Goal: Task Accomplishment & Management: Manage account settings

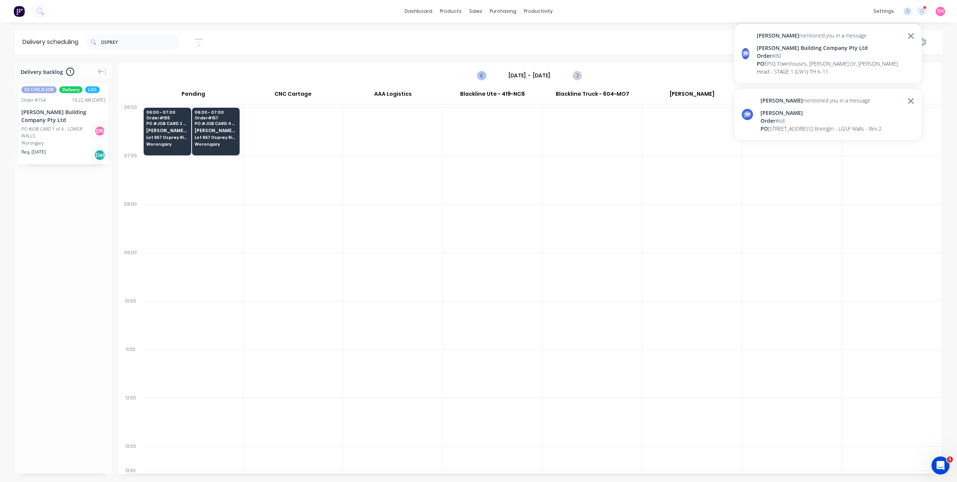
click at [485, 74] on icon "Previous page" at bounding box center [482, 75] width 9 height 9
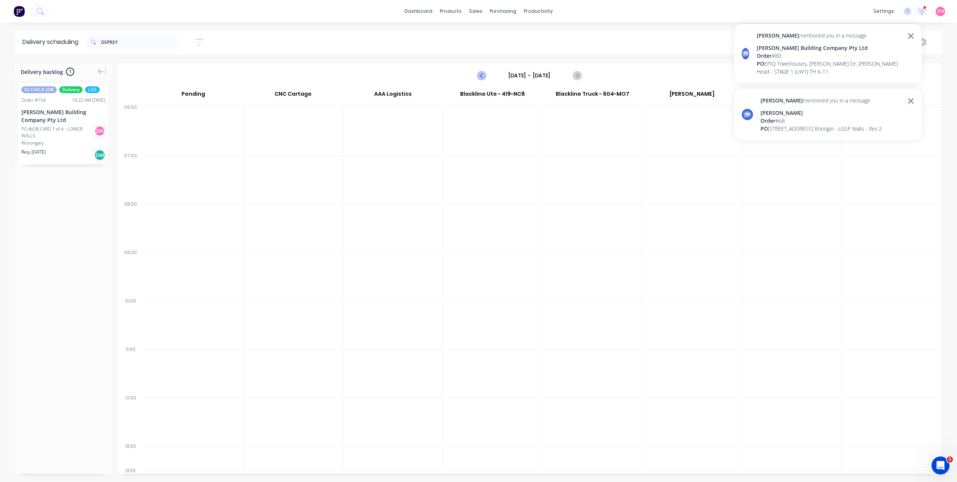
click at [485, 74] on icon "Previous page" at bounding box center [482, 75] width 9 height 9
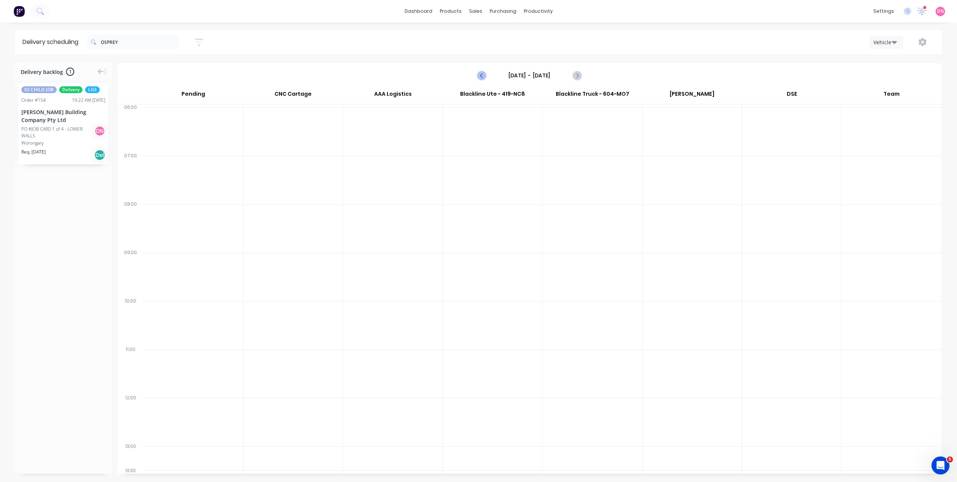
click at [485, 74] on icon "Previous page" at bounding box center [482, 75] width 9 height 9
type input "[DATE] - [DATE]"
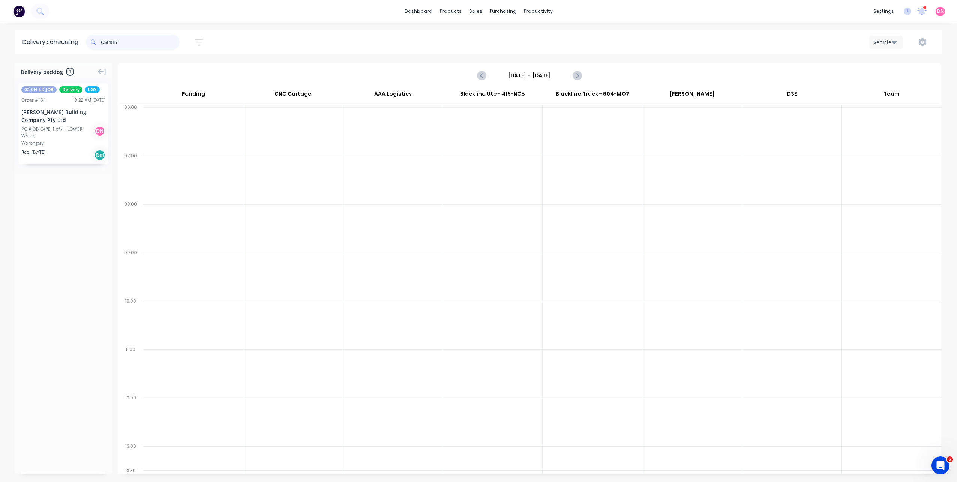
drag, startPoint x: 147, startPoint y: 43, endPoint x: -2, endPoint y: 121, distance: 168.8
click at [0, 121] on html "dashboard products sales purchasing productivity dashboard products Product Cat…" at bounding box center [478, 241] width 957 height 482
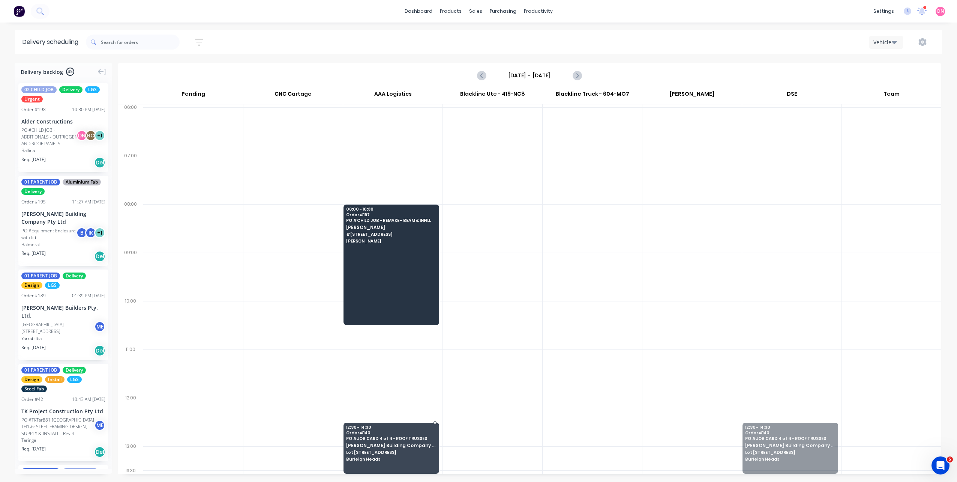
drag, startPoint x: 805, startPoint y: 454, endPoint x: 396, endPoint y: 458, distance: 408.6
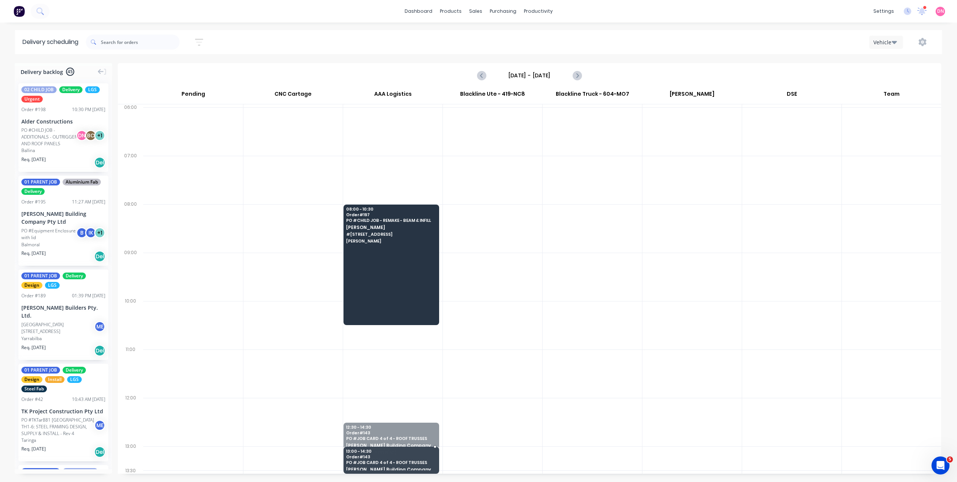
drag, startPoint x: 396, startPoint y: 422, endPoint x: 389, endPoint y: 457, distance: 35.2
click at [436, 478] on div "Moved to Backlog" at bounding box center [452, 476] width 75 height 15
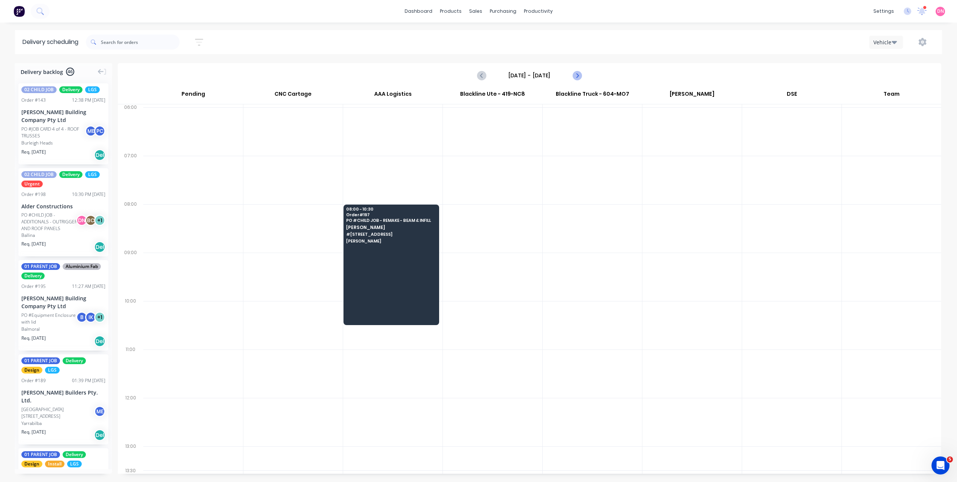
click at [576, 75] on icon "Next page" at bounding box center [577, 75] width 9 height 9
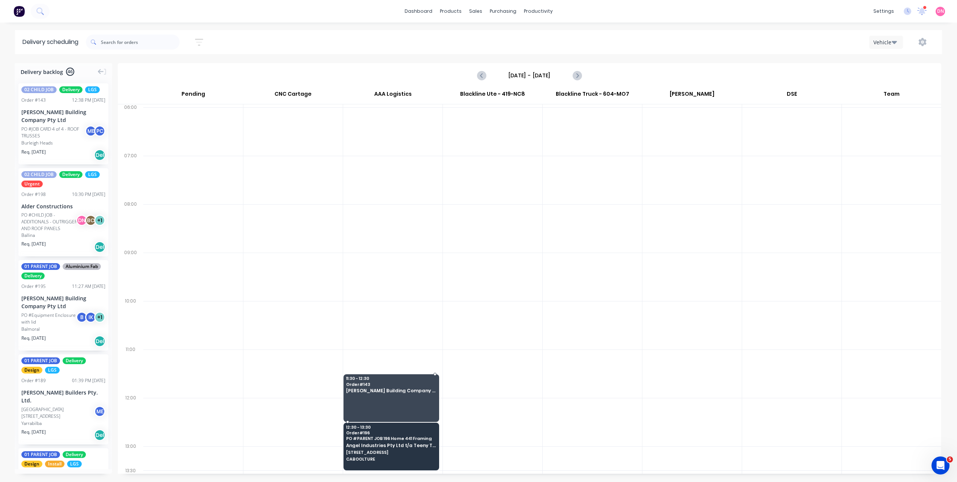
drag, startPoint x: 62, startPoint y: 120, endPoint x: 367, endPoint y: 386, distance: 405.0
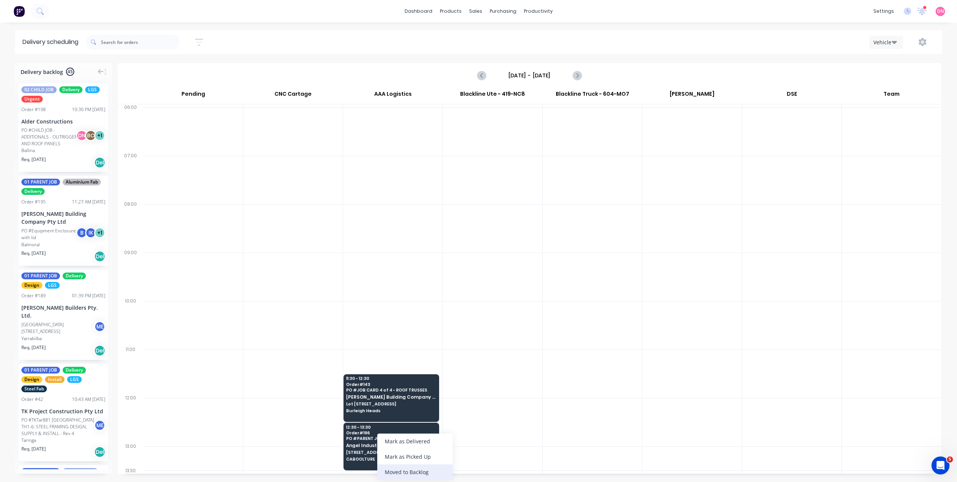
click at [402, 473] on div "Moved to Backlog" at bounding box center [414, 471] width 75 height 15
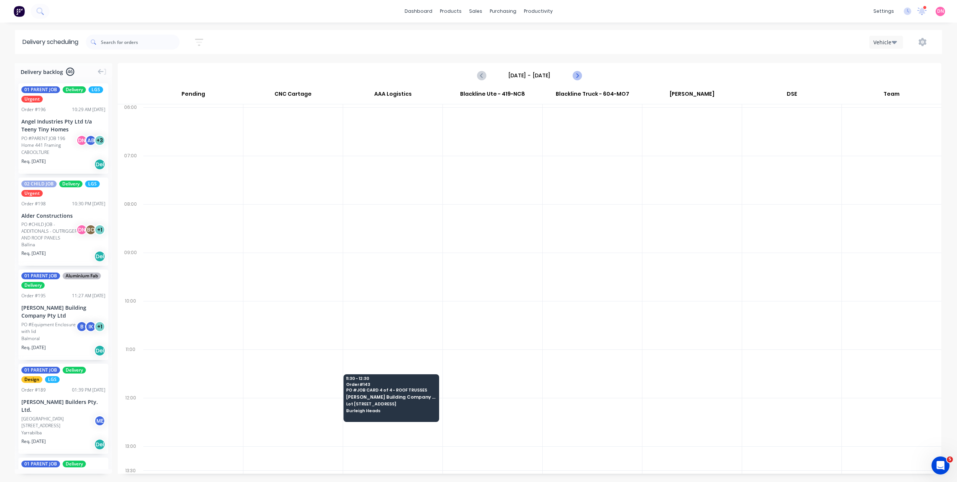
click at [573, 75] on icon "Next page" at bounding box center [577, 75] width 9 height 9
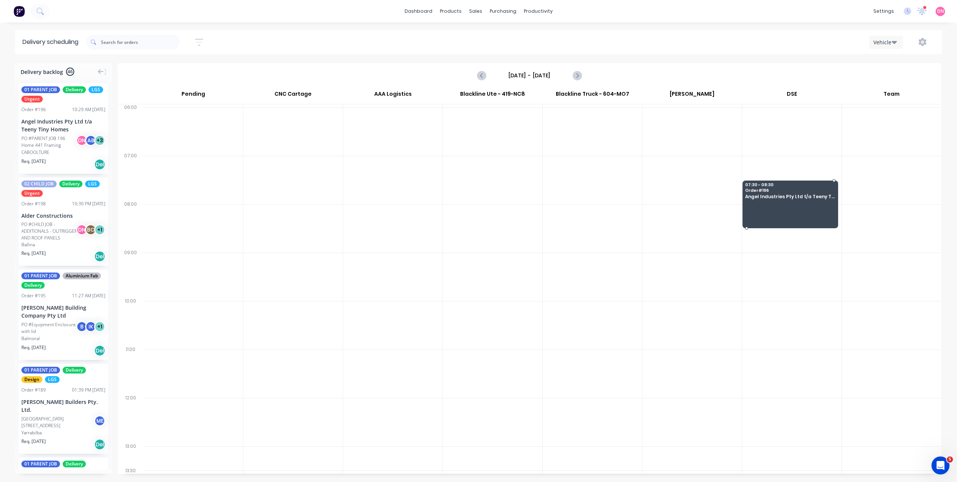
drag, startPoint x: 62, startPoint y: 116, endPoint x: 798, endPoint y: 193, distance: 739.4
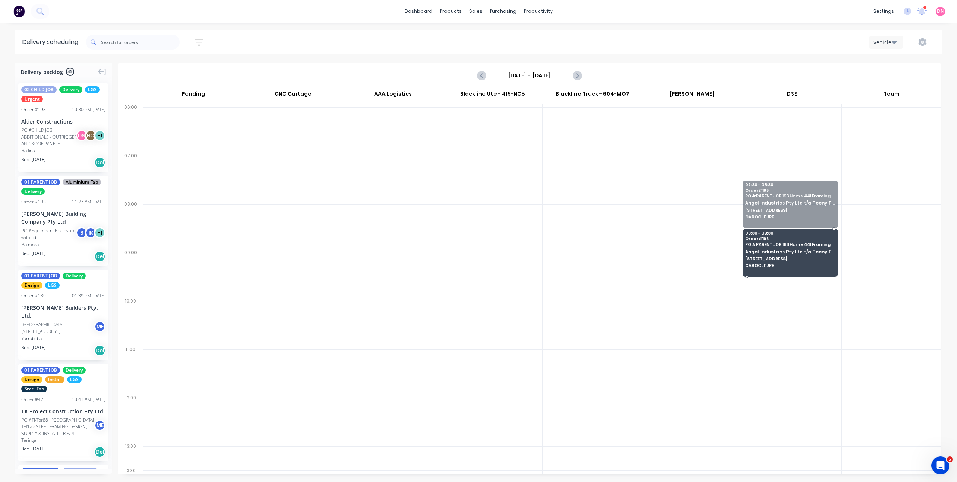
drag, startPoint x: 770, startPoint y: 212, endPoint x: 770, endPoint y: 224, distance: 11.6
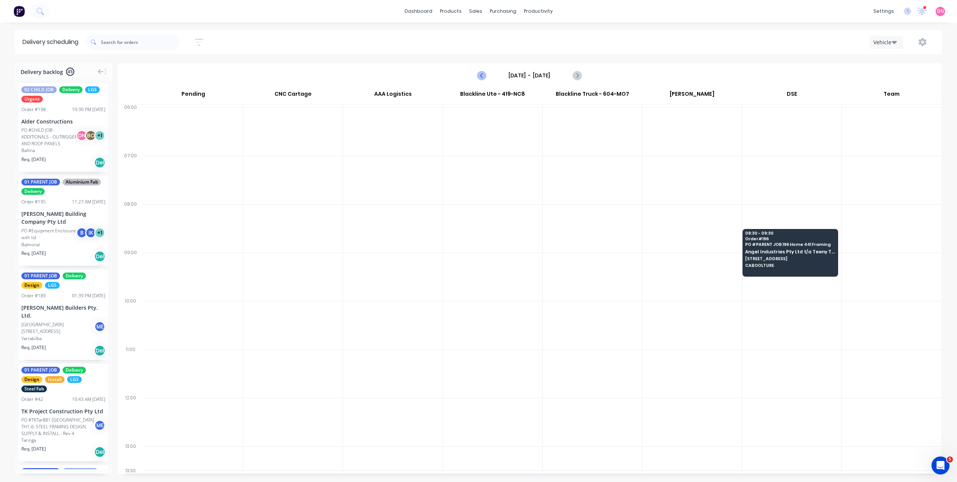
click at [476, 75] on button "Previous page" at bounding box center [482, 75] width 15 height 15
type input "[DATE] - [DATE]"
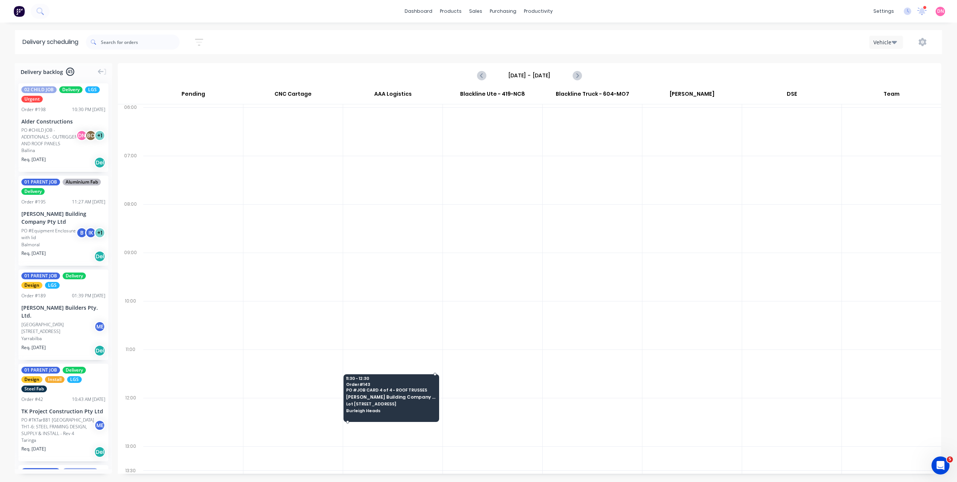
click at [391, 398] on span "[PERSON_NAME] Building Company Pty Ltd" at bounding box center [391, 396] width 90 height 5
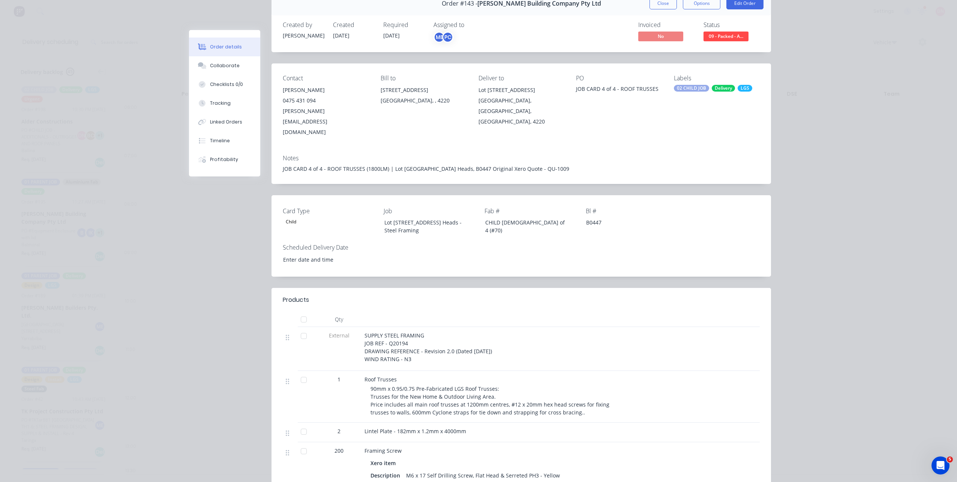
scroll to position [75, 0]
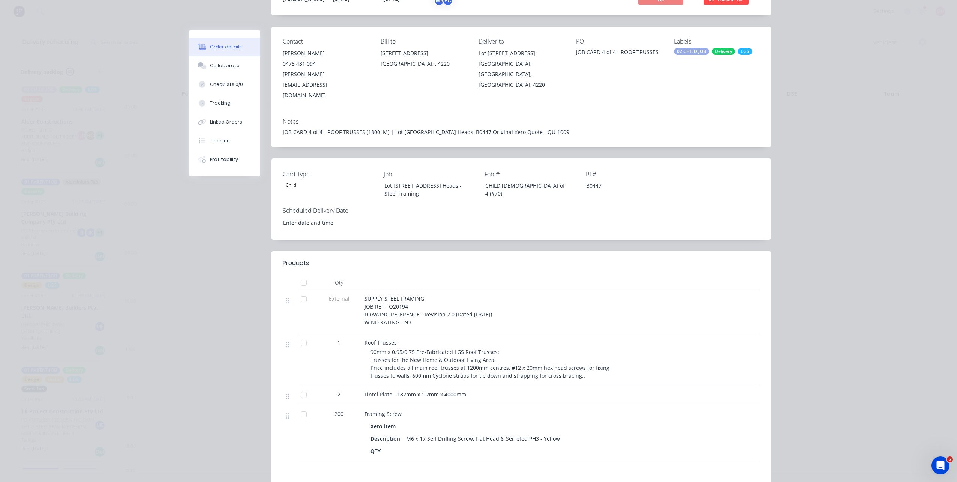
click at [298, 387] on div at bounding box center [303, 394] width 15 height 15
click at [298, 407] on div at bounding box center [303, 414] width 15 height 15
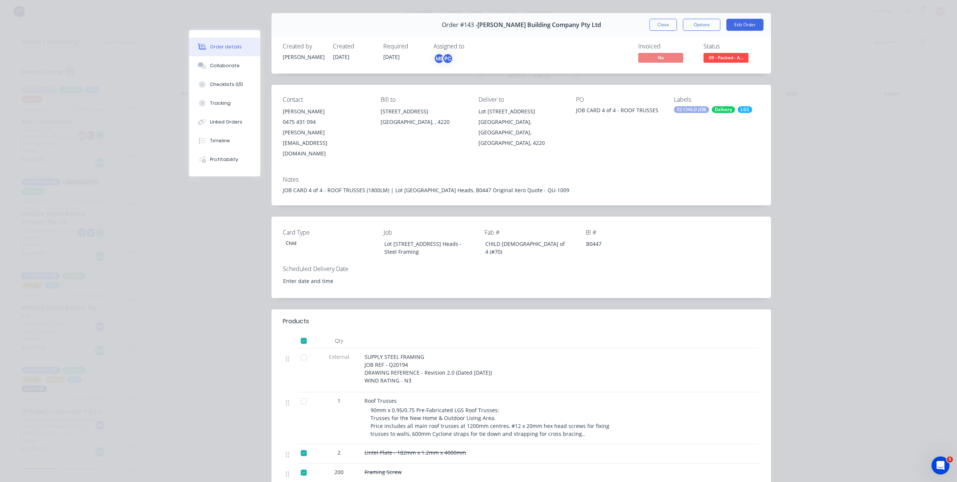
scroll to position [0, 0]
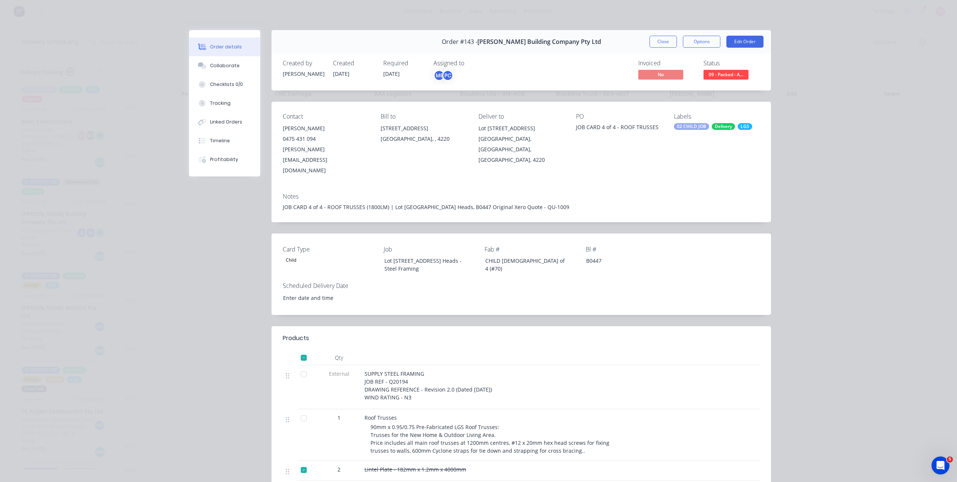
click at [673, 42] on button "Close" at bounding box center [663, 42] width 27 height 12
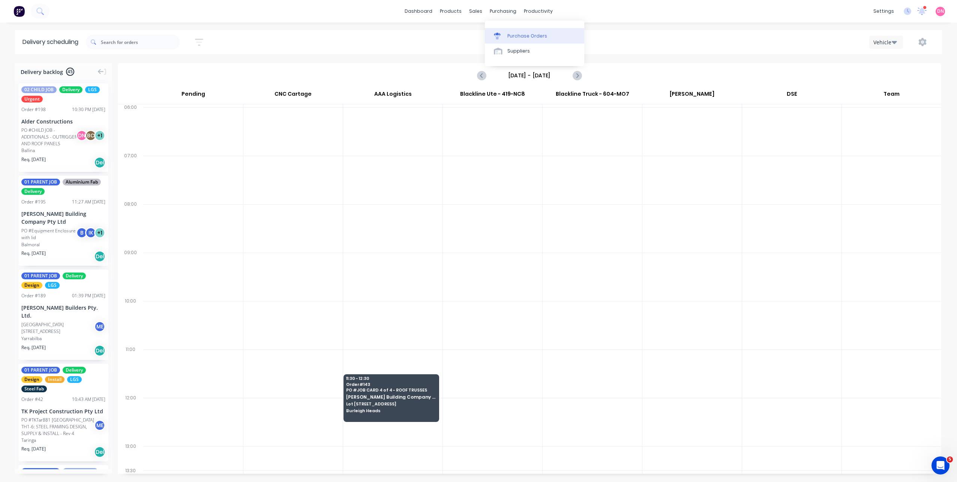
click at [511, 30] on link "Purchase Orders" at bounding box center [534, 35] width 99 height 15
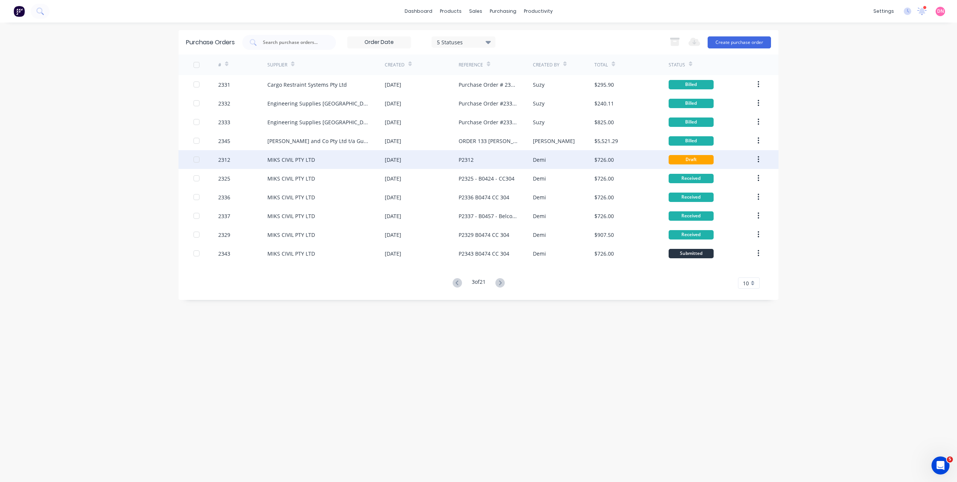
click at [509, 156] on div "P2312" at bounding box center [496, 159] width 74 height 19
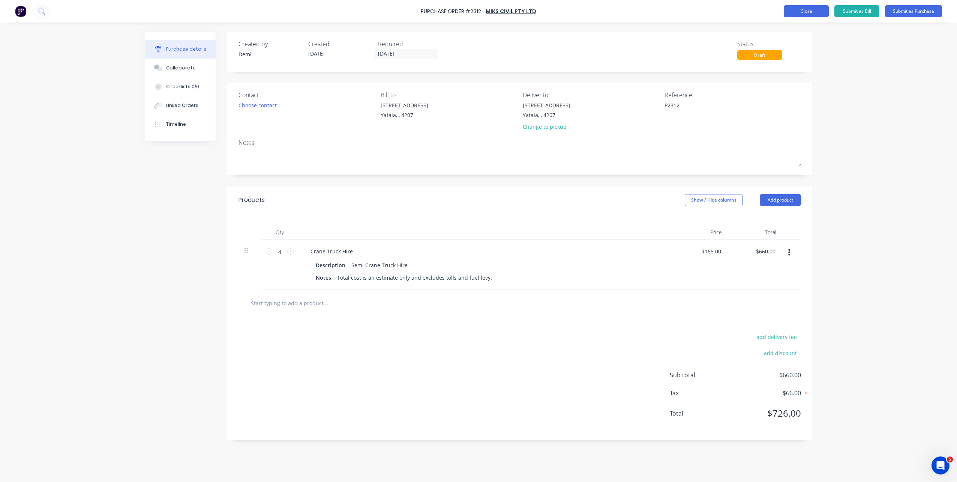
click at [791, 12] on button "Close" at bounding box center [806, 11] width 45 height 12
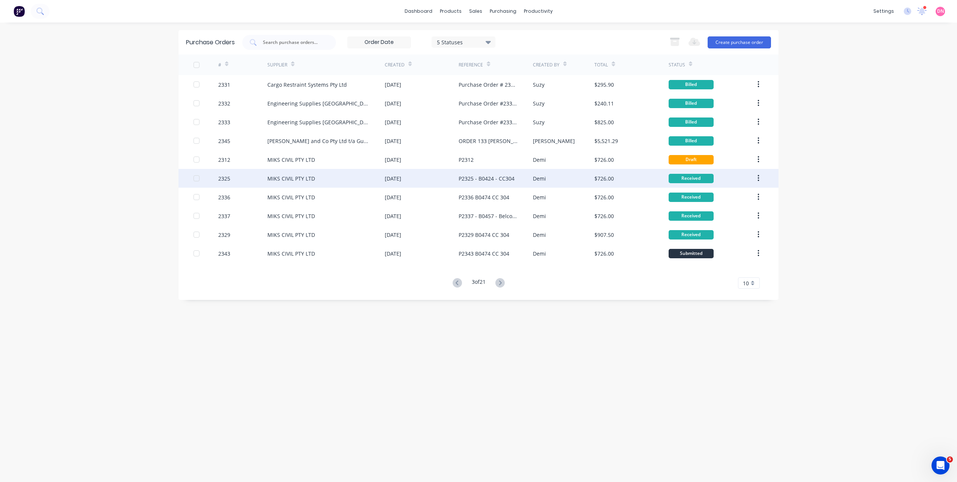
click at [292, 176] on div "MIKS CIVIL PTY LTD" at bounding box center [292, 178] width 48 height 8
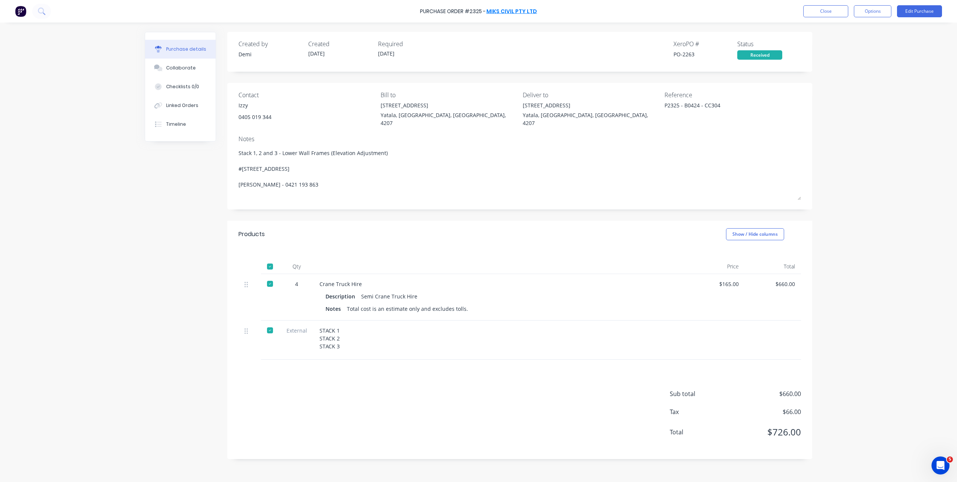
click at [518, 9] on link "MIKS CIVIL PTY LTD" at bounding box center [512, 12] width 51 height 8
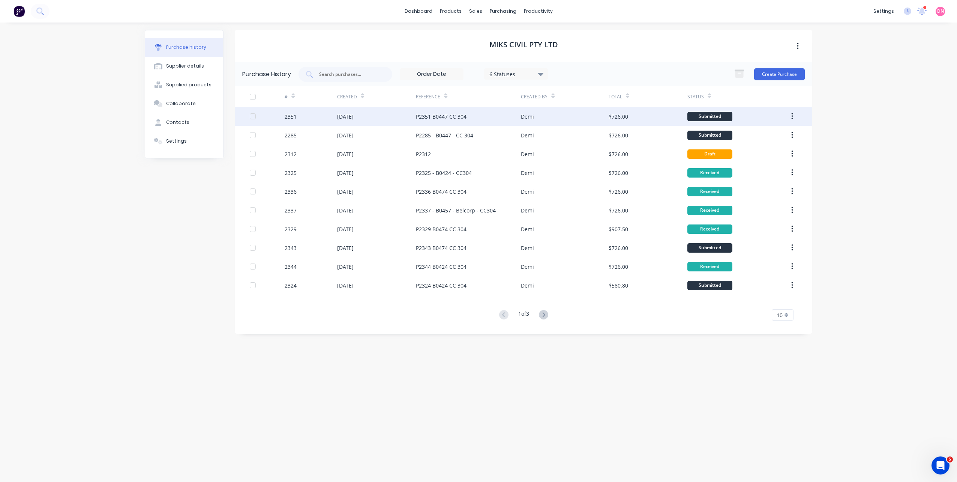
click at [479, 119] on div "P2351 B0447 CC 304" at bounding box center [468, 116] width 105 height 19
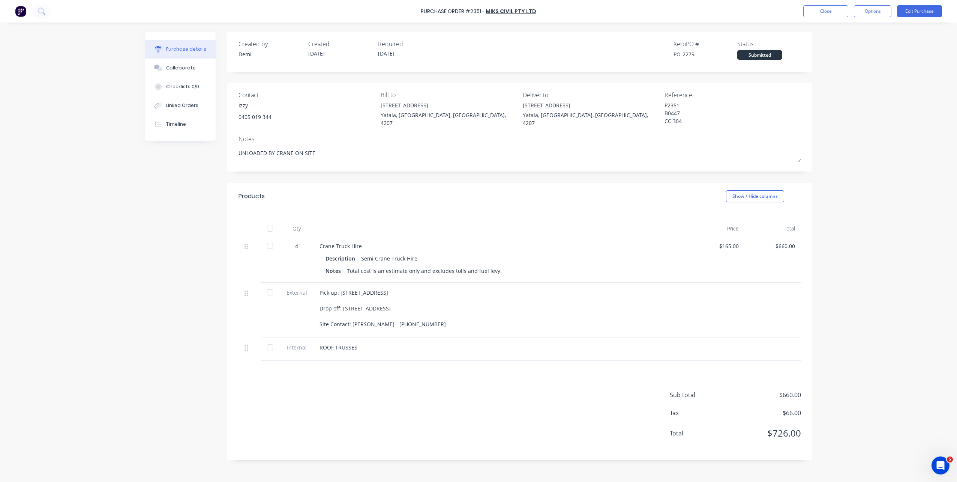
drag, startPoint x: 359, startPoint y: 146, endPoint x: 84, endPoint y: 155, distance: 274.8
click at [84, 155] on div "Purchase Order #2351 - MIKS CIVIL PTY LTD Close Options Edit Purchase Purchase …" at bounding box center [478, 241] width 957 height 482
click at [918, 9] on button "Edit Purchase" at bounding box center [919, 11] width 45 height 12
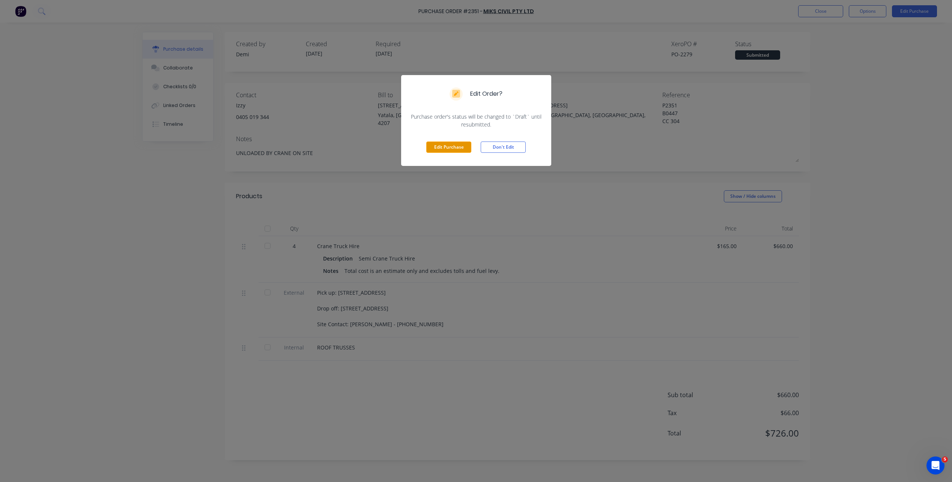
click at [452, 149] on button "Edit Purchase" at bounding box center [448, 146] width 45 height 11
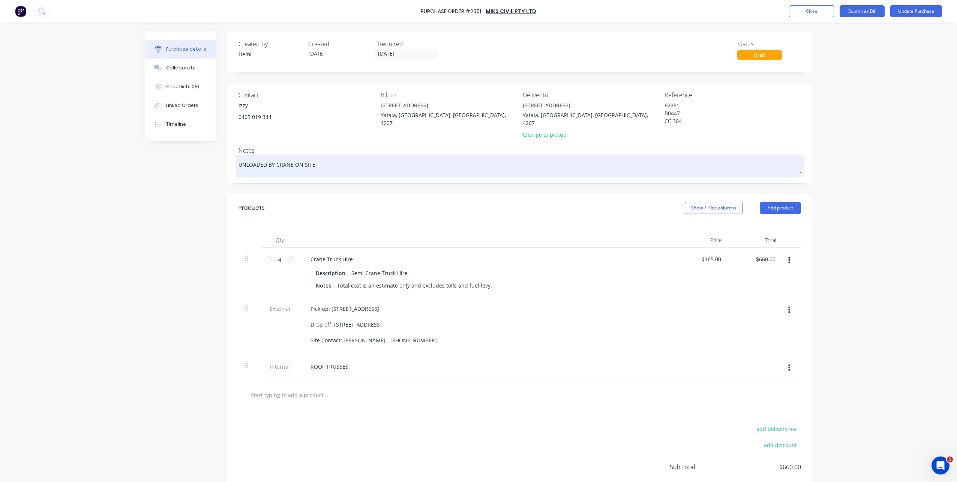
click at [295, 157] on textarea "UNLOADED BY CRANE ON SITE" at bounding box center [520, 165] width 563 height 17
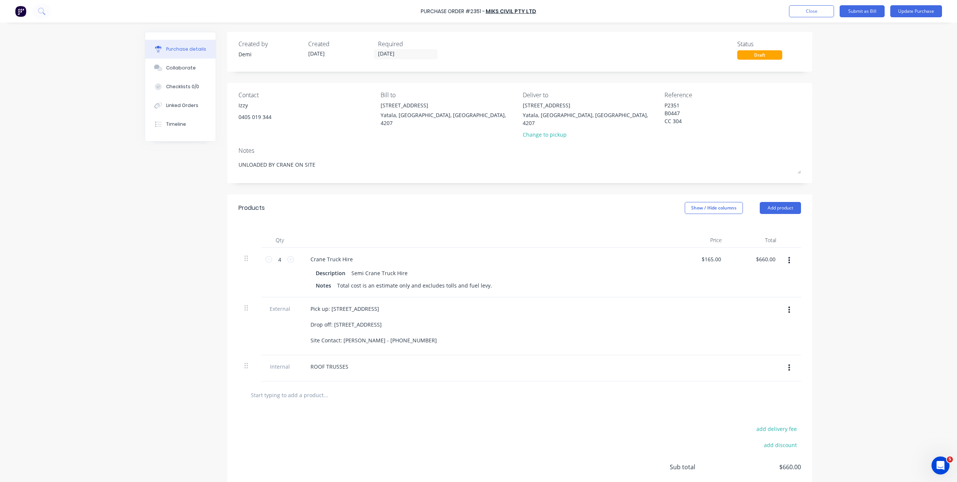
drag, startPoint x: 322, startPoint y: 155, endPoint x: 34, endPoint y: 138, distance: 288.7
click at [34, 138] on div "Purchase Order #2351 - MIKS CIVIL PTY LTD Add product Close Submit as Bill Upda…" at bounding box center [478, 241] width 957 height 482
type textarea "x"
type textarea "2"
type textarea "x"
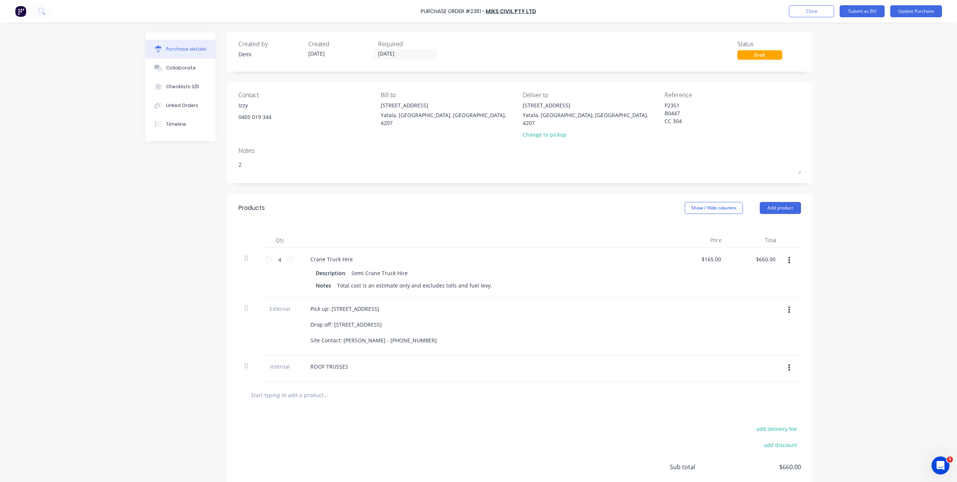
type textarea "2"
type textarea "x"
type textarea "2 T"
type textarea "x"
type textarea "2 TR"
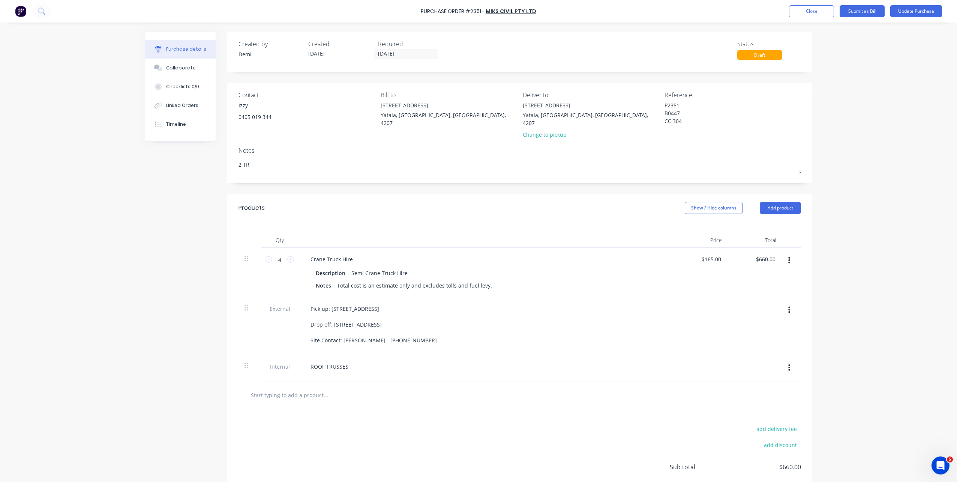
type textarea "x"
type textarea "2 TRI"
type textarea "x"
type textarea "2 TRIP"
type textarea "x"
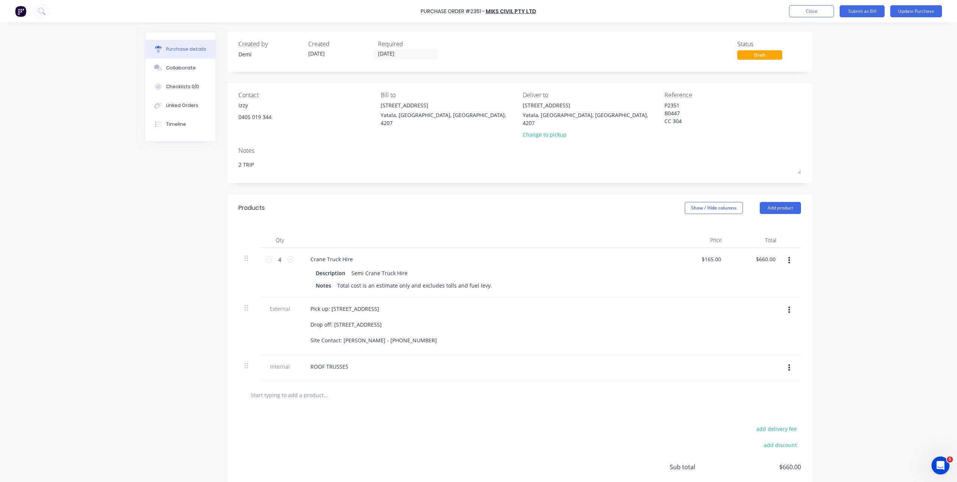
type textarea "2 TRIPS"
type textarea "x"
type textarea "2 TRIPS"
type textarea "x"
type textarea "2 TRIPS"
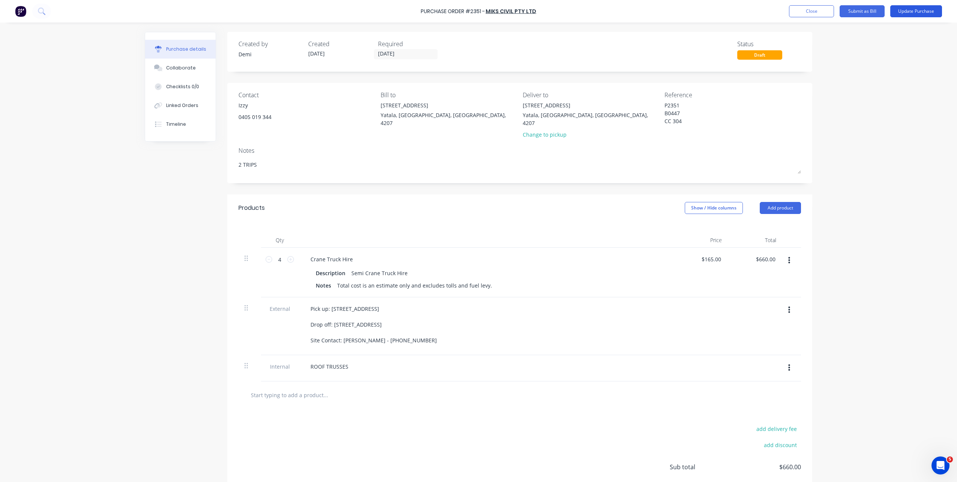
type textarea "x"
type textarea "2 TRIPS"
click at [902, 6] on button "Update Purchase" at bounding box center [917, 11] width 52 height 12
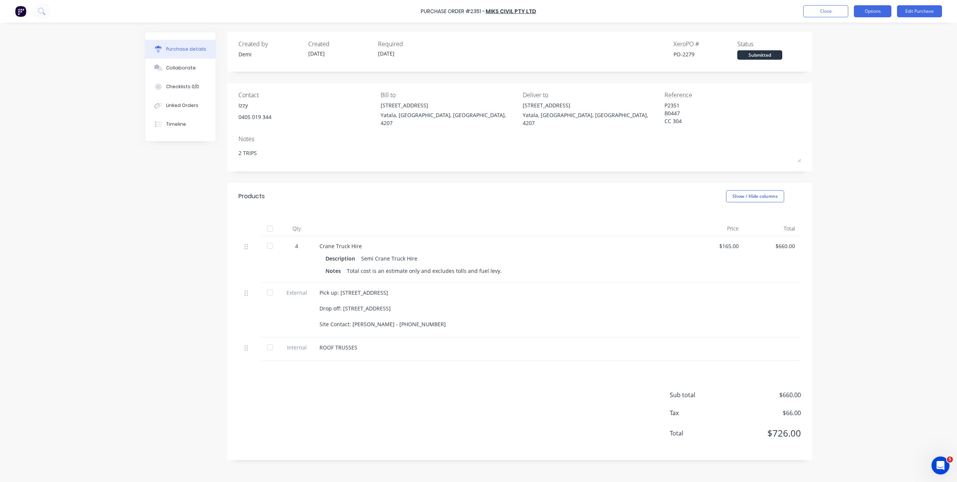
click at [881, 9] on button "Options" at bounding box center [873, 11] width 38 height 12
click at [866, 36] on div "Print / Email" at bounding box center [856, 30] width 58 height 11
click at [855, 60] on div "Without pricing" at bounding box center [856, 60] width 58 height 11
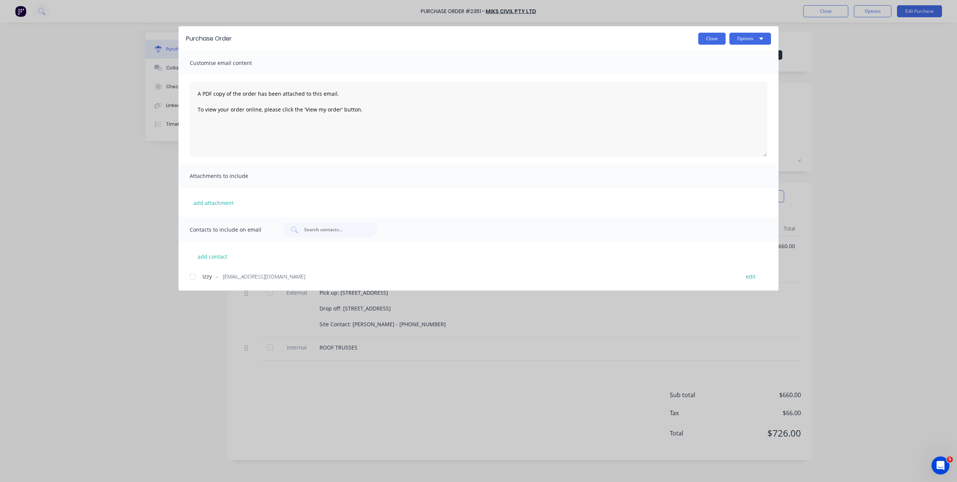
click at [720, 36] on button "Close" at bounding box center [712, 39] width 27 height 12
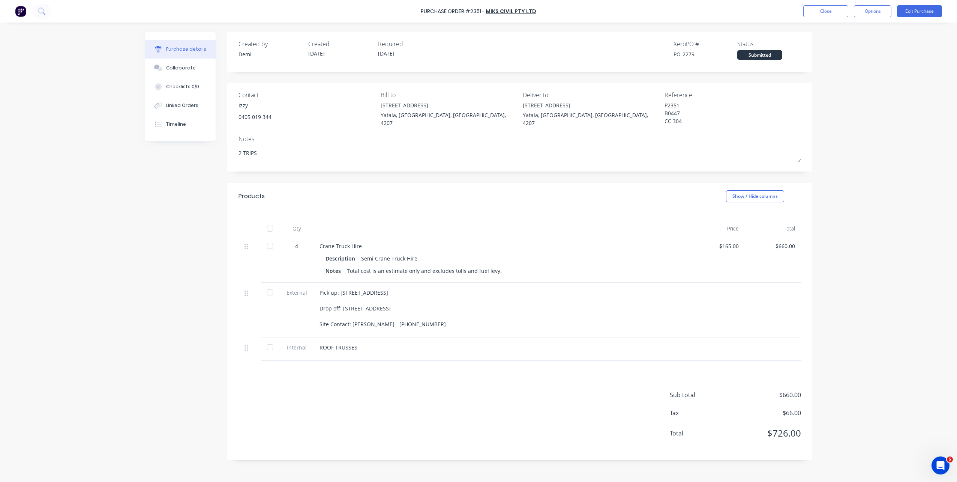
click at [298, 242] on div "4" at bounding box center [297, 246] width 22 height 8
click at [915, 14] on button "Edit Purchase" at bounding box center [919, 11] width 45 height 12
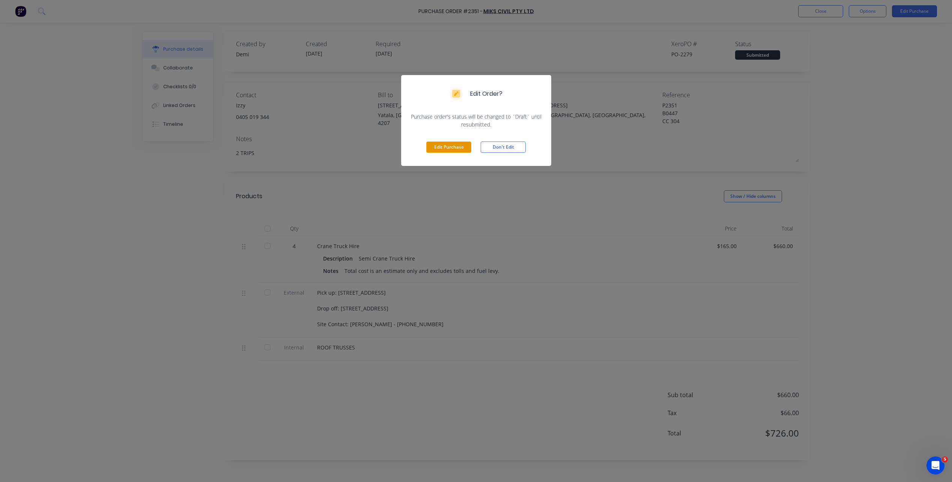
click at [452, 144] on button "Edit Purchase" at bounding box center [448, 146] width 45 height 11
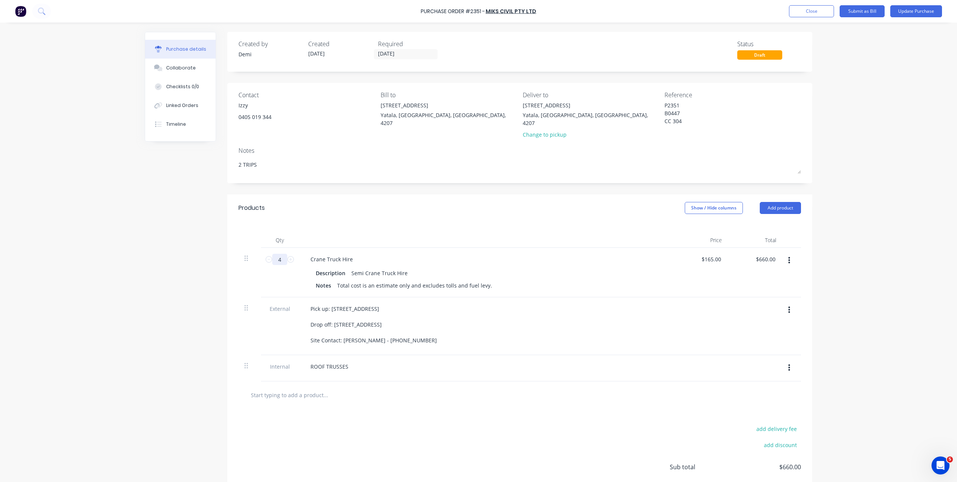
drag, startPoint x: 282, startPoint y: 251, endPoint x: 256, endPoint y: 251, distance: 25.9
click at [256, 251] on div "4 4 Crane Truck Hire Description Semi Crane Truck Hire Notes Total cost is an e…" at bounding box center [520, 273] width 563 height 50
type textarea "x"
type input "8"
type input "$1,320.00"
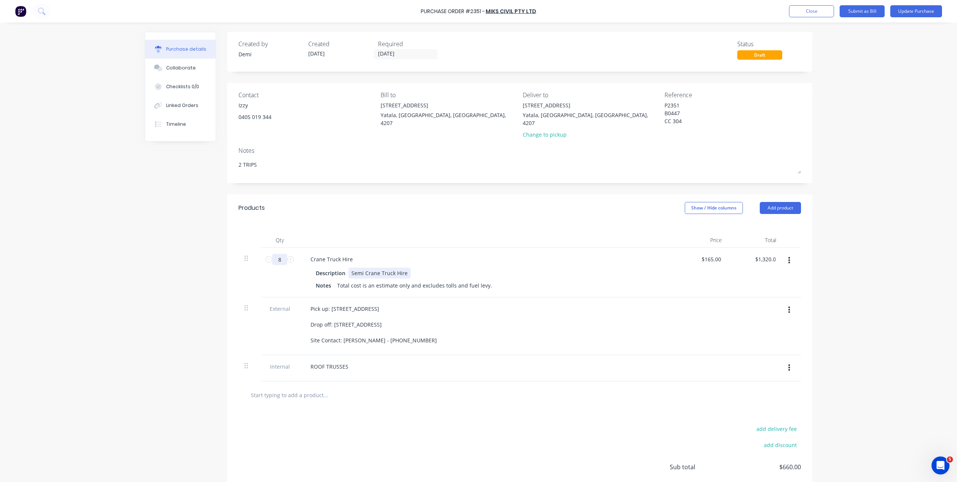
type textarea "x"
type input "8"
click at [913, 5] on div "Purchase Order #2351 - MIKS CIVIL PTY LTD Add product Close Submit as Bill Upda…" at bounding box center [478, 11] width 957 height 23
click at [914, 12] on button "Update Purchase" at bounding box center [917, 11] width 52 height 12
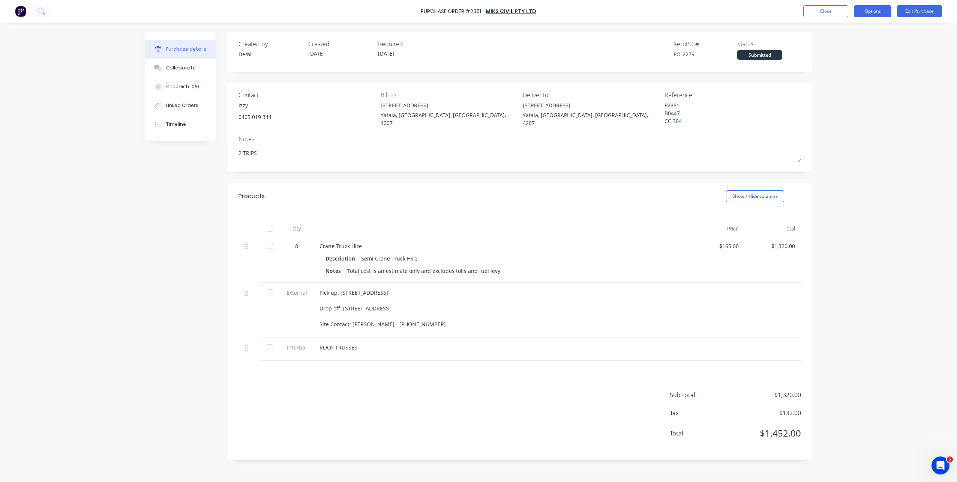
click at [860, 11] on button "Options" at bounding box center [873, 11] width 38 height 12
click at [859, 33] on div "Print / Email" at bounding box center [856, 30] width 58 height 11
click at [857, 64] on div "Without pricing" at bounding box center [856, 60] width 58 height 11
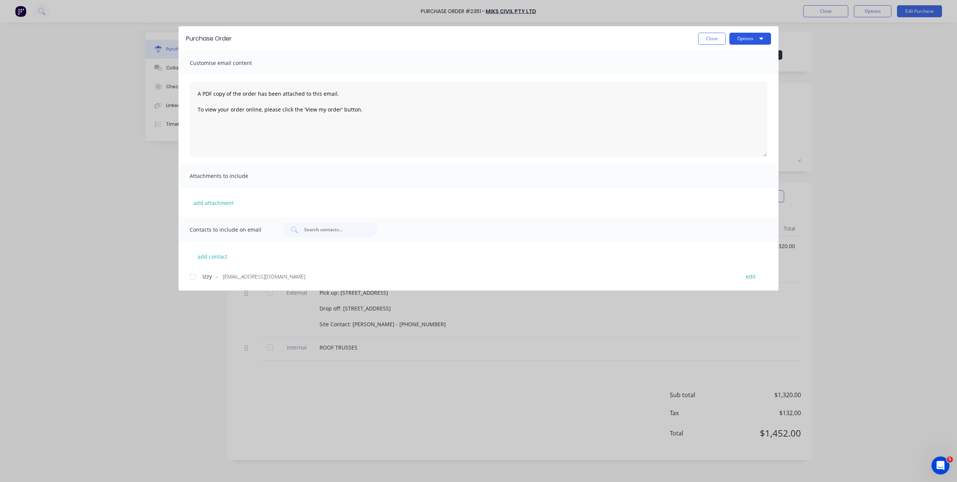
click at [754, 40] on button "Options" at bounding box center [751, 39] width 42 height 12
click at [750, 77] on div "Print" at bounding box center [736, 72] width 58 height 11
click at [708, 39] on button "Close" at bounding box center [712, 39] width 27 height 12
type textarea "x"
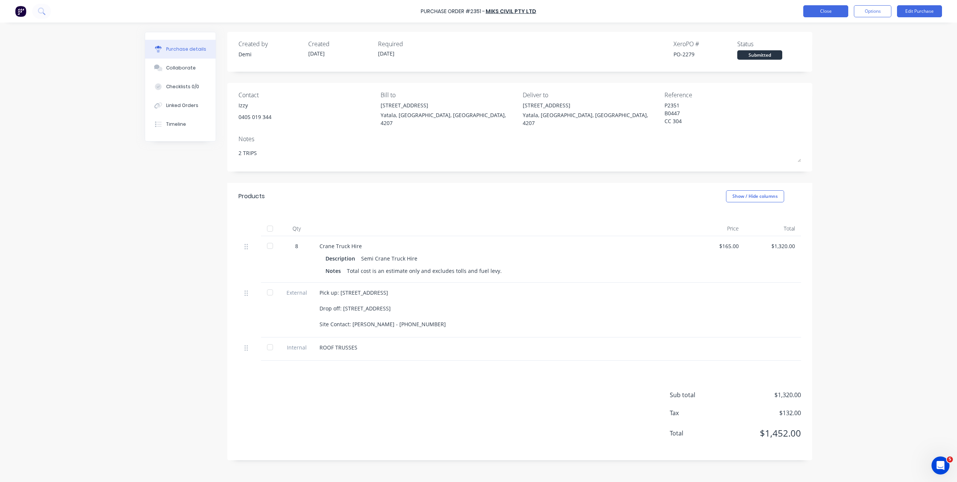
click at [842, 17] on button "Close" at bounding box center [826, 11] width 45 height 12
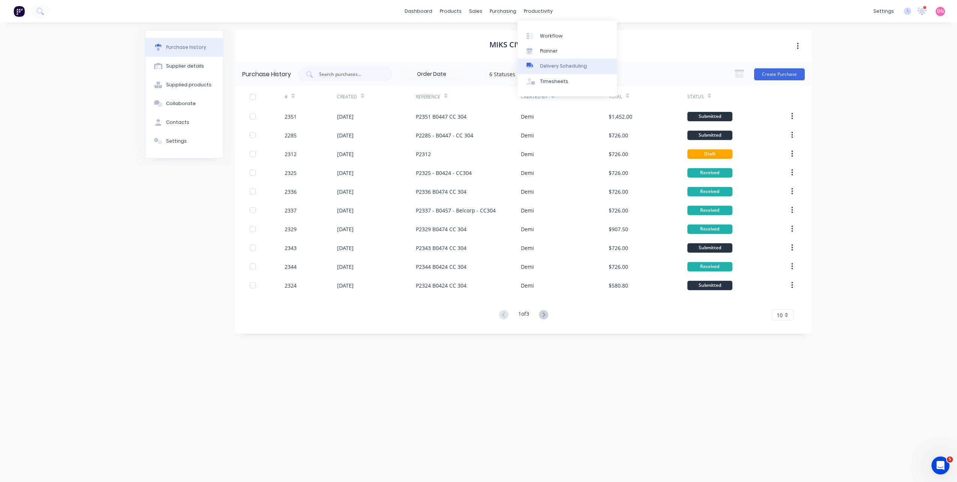
click at [557, 60] on link "Delivery Scheduling" at bounding box center [567, 66] width 99 height 15
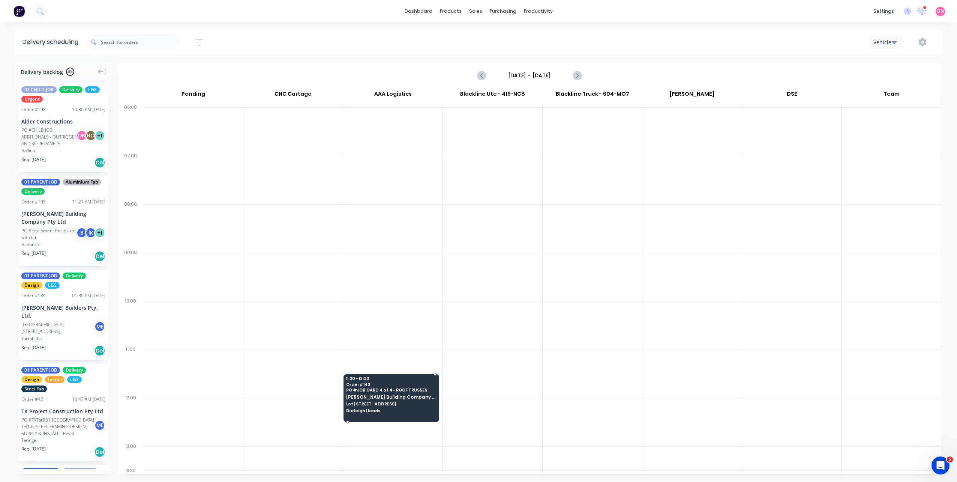
click at [382, 400] on div "11:30 - 12:30 Order # 143 PO # JOB CARD 4 of 4 - ROOF TRUSSES [PERSON_NAME] Bui…" at bounding box center [391, 395] width 95 height 42
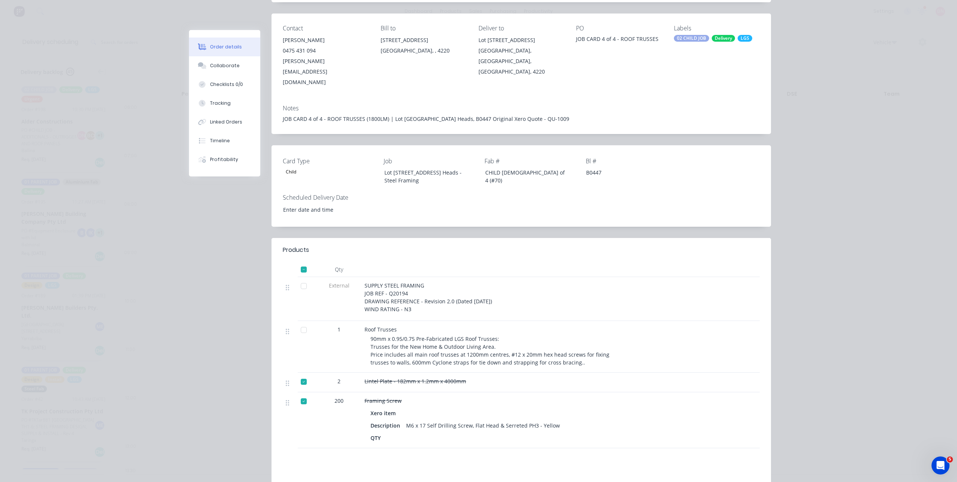
scroll to position [75, 0]
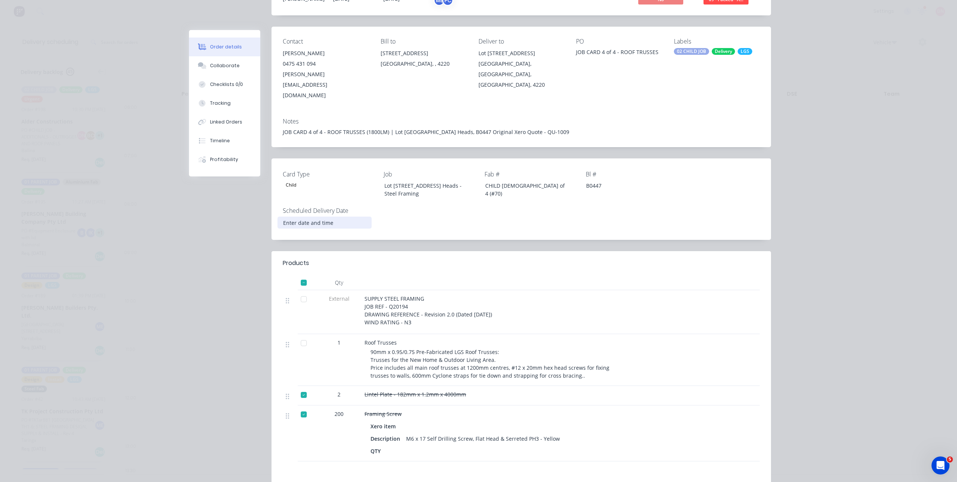
click at [358, 217] on input at bounding box center [324, 222] width 93 height 11
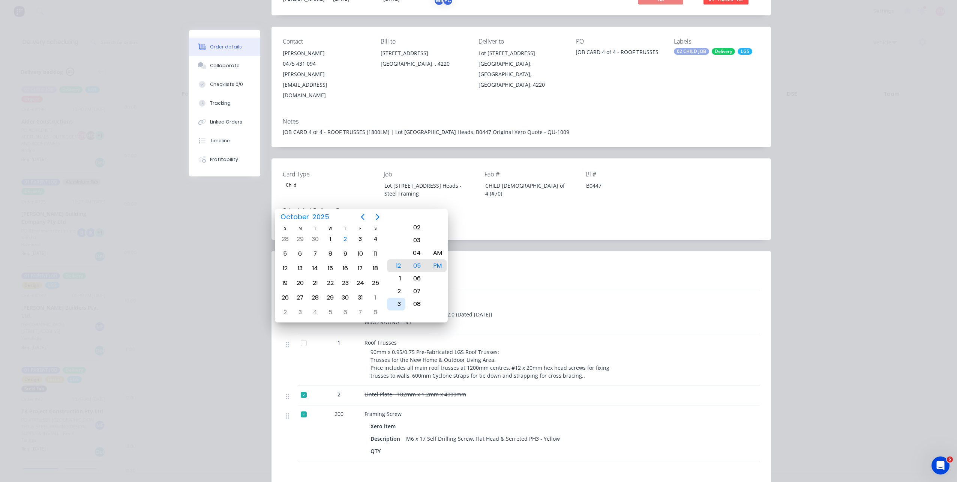
click at [401, 308] on div "3" at bounding box center [396, 304] width 18 height 13
click at [416, 242] on div "00" at bounding box center [417, 240] width 18 height 13
click at [494, 258] on div at bounding box center [572, 262] width 376 height 9
click at [440, 268] on div "PM" at bounding box center [437, 265] width 18 height 13
click at [502, 275] on div at bounding box center [493, 282] width 263 height 15
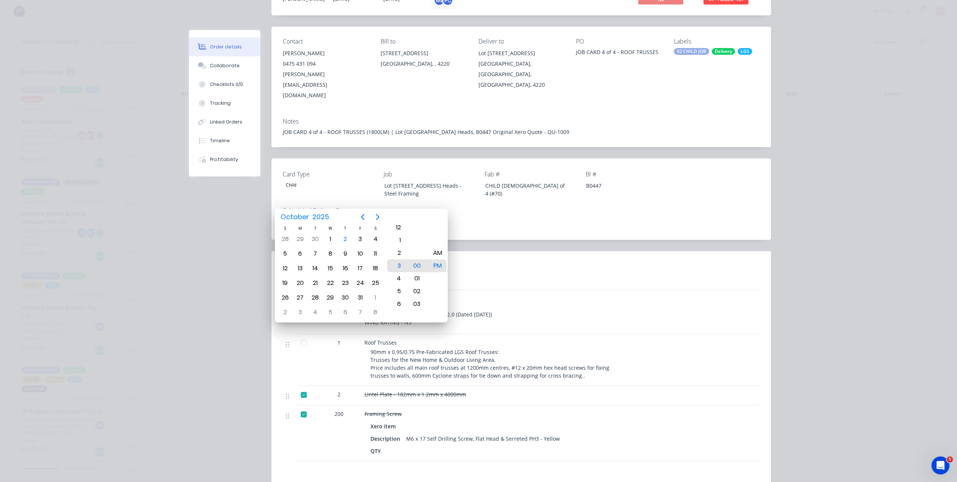
click at [380, 197] on div "Card Type Child Job Lot [STREET_ADDRESS] Heads - Steel Framing Fab # CHILD [DEM…" at bounding box center [522, 198] width 500 height 81
click at [347, 241] on div "2" at bounding box center [345, 238] width 11 height 11
type input "[DATE] 3:00 PM"
click at [499, 295] on div "SUPPLY STEEL FRAMING JOB REF - Q20194 DRAWING REFERENCE - Revision 2.0 (Dated […" at bounding box center [493, 311] width 257 height 32
drag, startPoint x: 531, startPoint y: 284, endPoint x: 526, endPoint y: 251, distance: 33.6
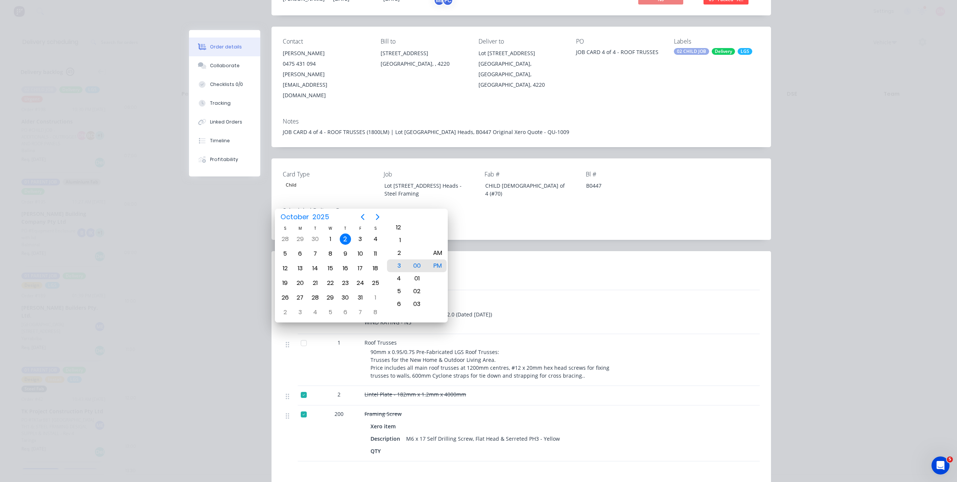
click at [526, 251] on header "Products" at bounding box center [522, 263] width 500 height 24
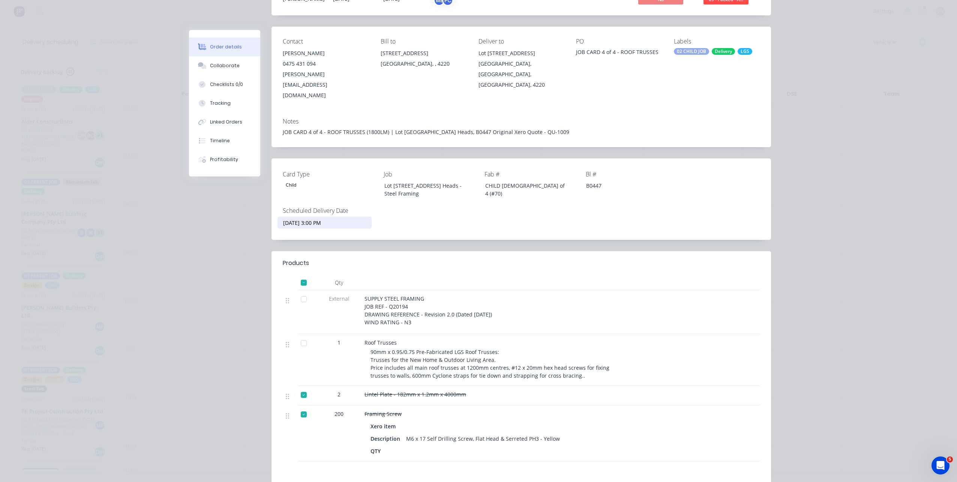
scroll to position [0, 0]
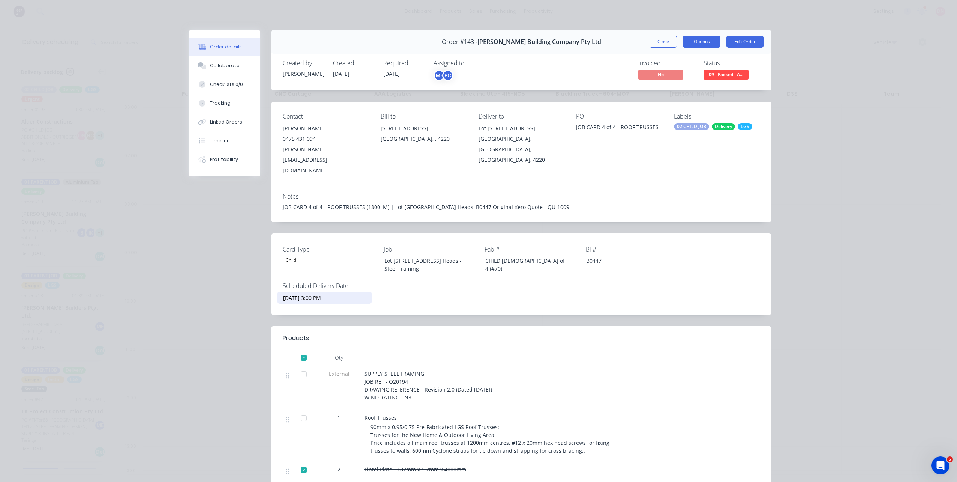
click at [706, 45] on button "Options" at bounding box center [702, 42] width 38 height 12
click at [700, 85] on button "Delivery Docket" at bounding box center [681, 90] width 79 height 15
click at [661, 110] on div "Custom" at bounding box center [681, 106] width 65 height 11
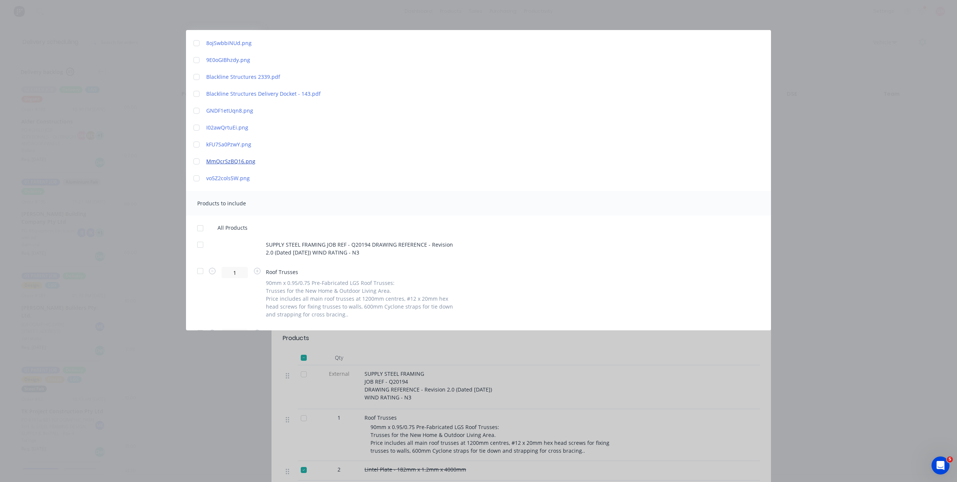
scroll to position [141, 0]
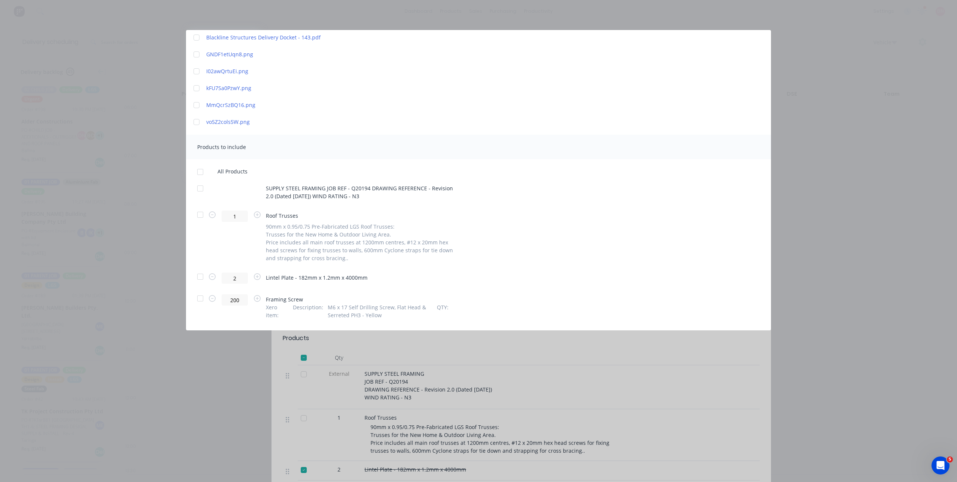
click at [201, 214] on div at bounding box center [200, 214] width 15 height 15
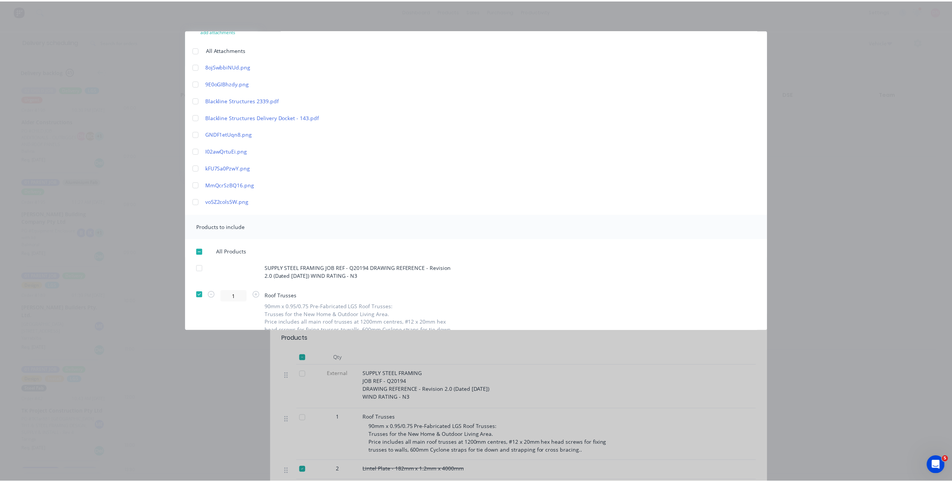
scroll to position [0, 0]
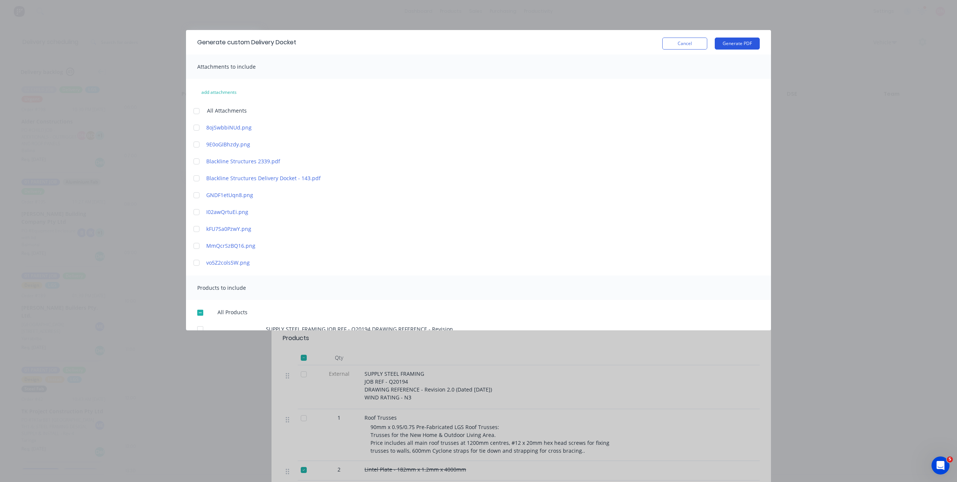
click at [738, 45] on button "Generate PDF" at bounding box center [737, 44] width 45 height 12
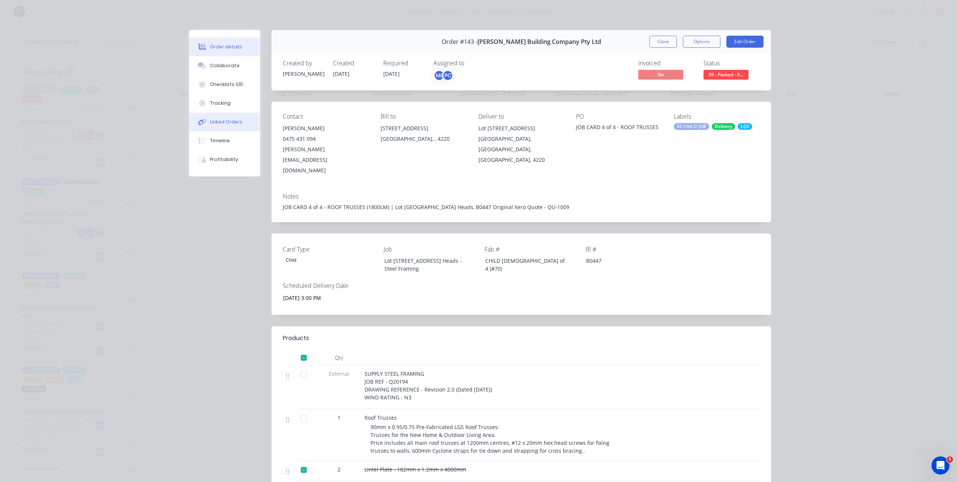
click at [251, 119] on button "Linked Orders" at bounding box center [224, 122] width 71 height 19
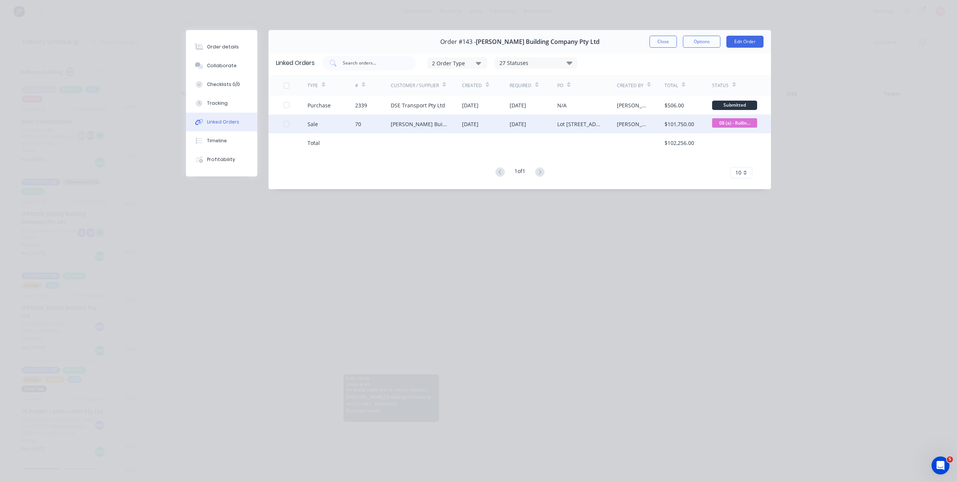
click at [406, 128] on div "[PERSON_NAME] Building Company Pty Ltd" at bounding box center [427, 123] width 72 height 19
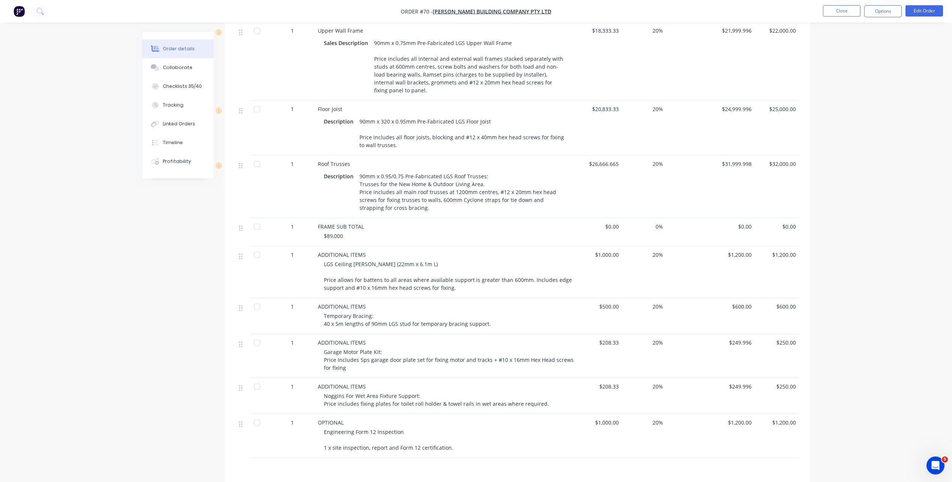
scroll to position [525, 0]
